Goal: Task Accomplishment & Management: Manage account settings

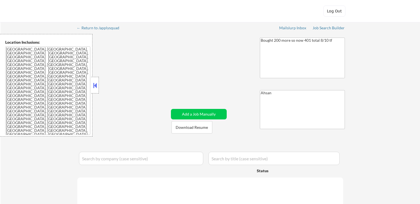
select select ""pending""
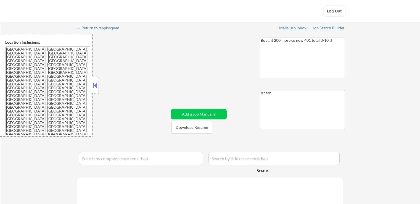
select select ""pending""
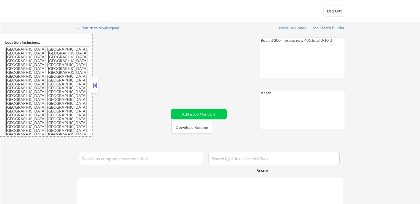
select select ""pending""
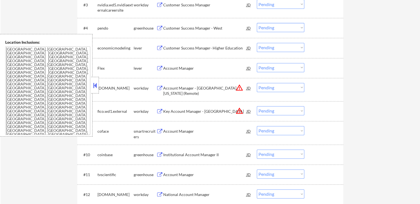
scroll to position [248, 0]
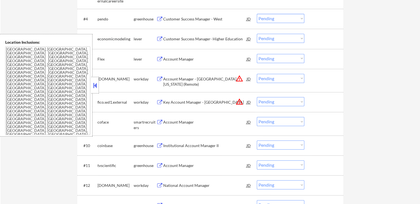
click at [287, 78] on select "Choose an option... Pending Applied Excluded (Questions) Excluded (Expired) Exc…" at bounding box center [280, 78] width 47 height 9
select select ""excluded__location_""
click at [257, 74] on select "Choose an option... Pending Applied Excluded (Questions) Excluded (Expired) Exc…" at bounding box center [280, 78] width 47 height 9
drag, startPoint x: 279, startPoint y: 99, endPoint x: 280, endPoint y: 104, distance: 5.0
click at [279, 99] on select "Choose an option... Pending Applied Excluded (Questions) Excluded (Expired) Exc…" at bounding box center [280, 101] width 47 height 9
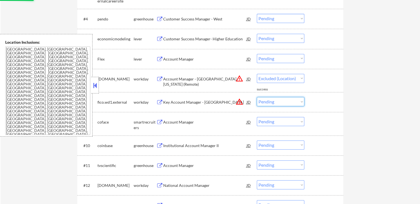
select select ""excluded__location_""
click at [257, 97] on select "Choose an option... Pending Applied Excluded (Questions) Excluded (Expired) Exc…" at bounding box center [280, 101] width 47 height 9
click at [344, 114] on div "← Return to /applysquad Mailslurp Inbox Job Search Builder [PERSON_NAME] User E…" at bounding box center [210, 24] width 275 height 501
select select ""pending""
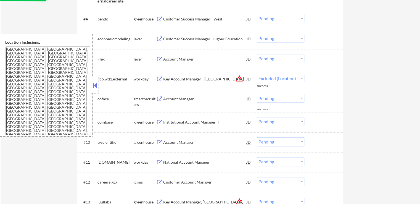
select select ""pending""
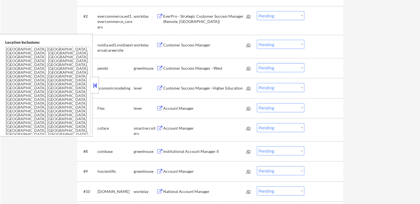
scroll to position [193, 0]
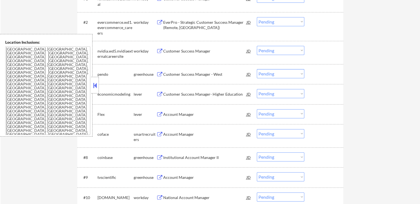
drag, startPoint x: 278, startPoint y: 72, endPoint x: 278, endPoint y: 78, distance: 5.8
click at [278, 76] on select "Choose an option... Pending Applied Excluded (Questions) Excluded (Expired) Exc…" at bounding box center [280, 73] width 47 height 9
click at [257, 69] on select "Choose an option... Pending Applied Excluded (Questions) Excluded (Expired) Exc…" at bounding box center [280, 73] width 47 height 9
click at [366, 99] on div "← Return to /applysquad Mailslurp Inbox Job Search Builder [PERSON_NAME] User E…" at bounding box center [210, 60] width 419 height 463
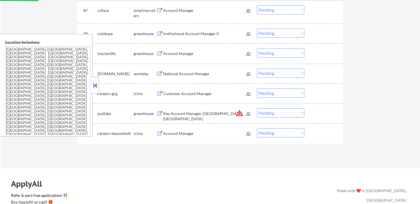
select select ""pending""
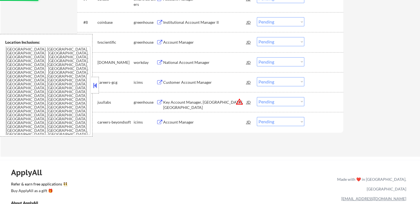
scroll to position [331, 0]
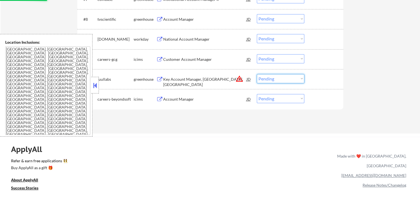
click at [279, 78] on select "Choose an option... Pending Applied Excluded (Questions) Excluded (Expired) Exc…" at bounding box center [280, 78] width 47 height 9
click at [257, 74] on select "Choose an option... Pending Applied Excluded (Questions) Excluded (Expired) Exc…" at bounding box center [280, 78] width 47 height 9
click at [343, 105] on div "#12 careers-beyondsoft icims Account Manager JD warning_amber Choose an option.…" at bounding box center [210, 99] width 266 height 20
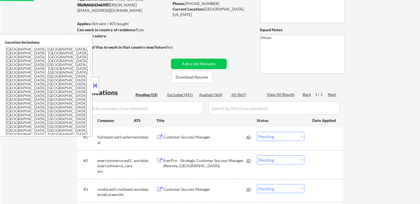
scroll to position [23, 0]
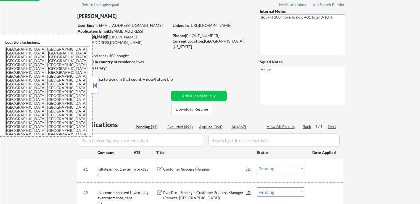
select select ""pending""
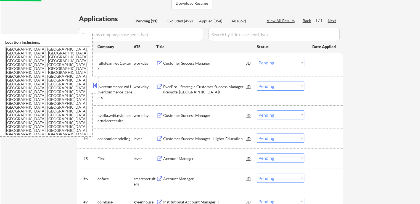
scroll to position [138, 0]
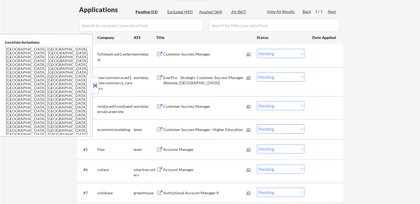
click at [209, 127] on div "Customer Success Manager- Higher Education" at bounding box center [204, 130] width 83 height 6
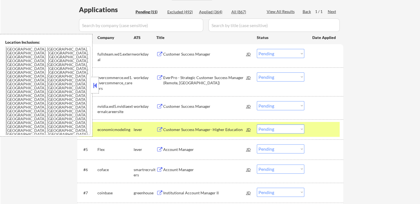
click at [381, 98] on div "← Return to /applysquad Mailslurp Inbox Job Search Builder [PERSON_NAME] User E…" at bounding box center [210, 95] width 419 height 422
